Goal: Obtain resource: Obtain resource

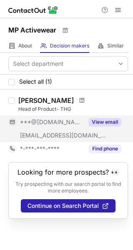
click at [109, 121] on button "View email" at bounding box center [105, 122] width 33 height 8
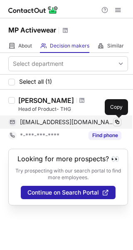
click at [117, 122] on span at bounding box center [117, 122] width 7 height 7
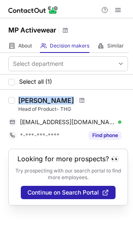
drag, startPoint x: 65, startPoint y: 101, endPoint x: 19, endPoint y: 98, distance: 46.7
click at [19, 98] on div "[PERSON_NAME]" at bounding box center [73, 100] width 110 height 8
copy div "[PERSON_NAME]"
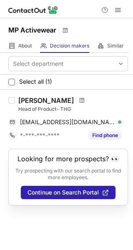
drag, startPoint x: 10, startPoint y: 82, endPoint x: 15, endPoint y: 80, distance: 5.3
click at [11, 82] on div at bounding box center [11, 82] width 7 height 7
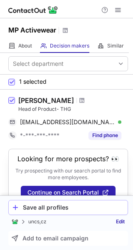
click at [42, 206] on div "Save all profiles" at bounding box center [74, 207] width 102 height 7
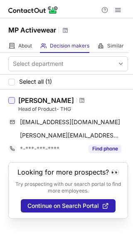
drag, startPoint x: 13, startPoint y: 100, endPoint x: 15, endPoint y: 105, distance: 4.9
click at [13, 100] on div at bounding box center [11, 100] width 7 height 7
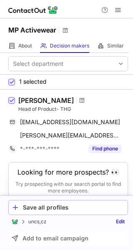
click at [43, 207] on div "Save all profiles" at bounding box center [74, 207] width 102 height 7
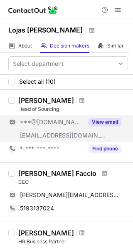
click at [107, 119] on button "View email" at bounding box center [105, 122] width 33 height 8
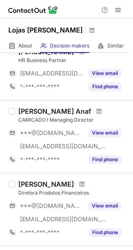
scroll to position [250, 0]
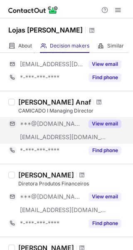
click at [105, 122] on button "View email" at bounding box center [105, 124] width 33 height 8
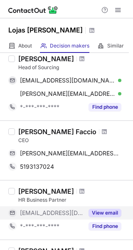
scroll to position [0, 0]
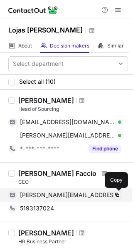
click at [118, 194] on span at bounding box center [117, 195] width 7 height 7
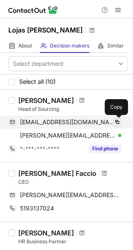
click at [117, 121] on span at bounding box center [117, 122] width 7 height 7
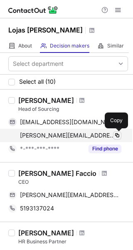
click at [117, 134] on span at bounding box center [117, 135] width 7 height 7
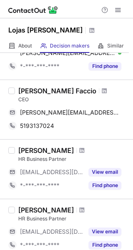
scroll to position [83, 0]
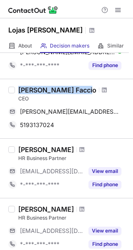
drag, startPoint x: 84, startPoint y: 90, endPoint x: 19, endPoint y: 91, distance: 65.0
click at [19, 91] on div "Fabio Adegas Faccio" at bounding box center [57, 90] width 78 height 8
copy div "Fabio Adegas Faccio"
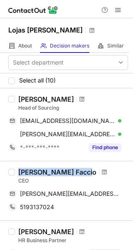
scroll to position [0, 0]
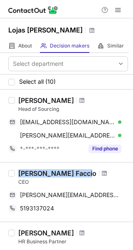
drag, startPoint x: 102, startPoint y: 101, endPoint x: 19, endPoint y: 102, distance: 82.9
click at [19, 102] on div "Guilherme Catarin Oliveira" at bounding box center [73, 100] width 110 height 8
copy div "Guilherme Catarin Oliveira"
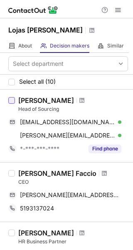
click at [12, 100] on div at bounding box center [11, 100] width 7 height 7
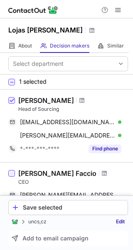
click at [12, 175] on div at bounding box center [11, 173] width 7 height 7
click at [47, 207] on div "Save selected" at bounding box center [74, 207] width 102 height 7
